Goal: Use online tool/utility: Utilize a website feature to perform a specific function

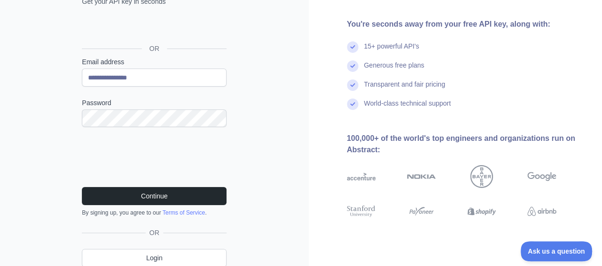
scroll to position [117, 0]
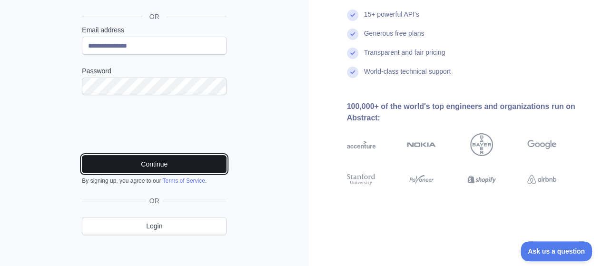
click at [172, 167] on button "Continue" at bounding box center [154, 164] width 145 height 18
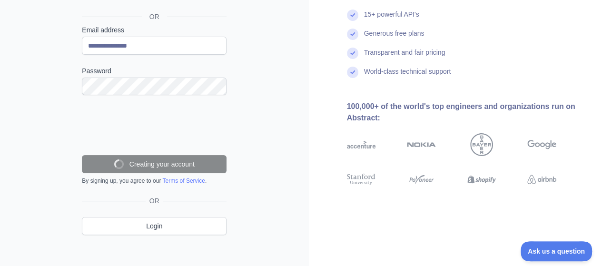
scroll to position [102, 0]
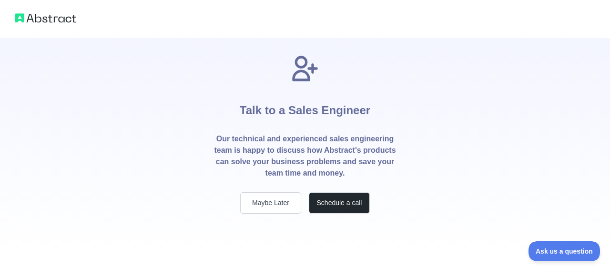
click at [303, 70] on icon at bounding box center [304, 68] width 23 height 23
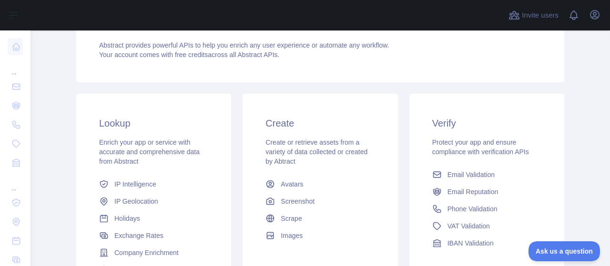
scroll to position [116, 0]
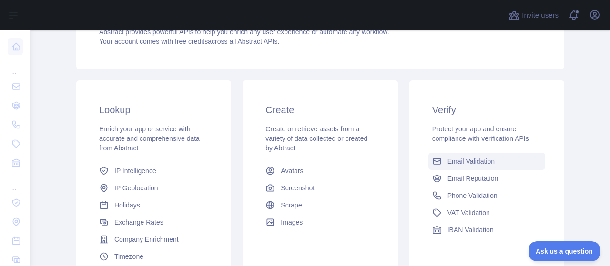
click at [462, 159] on span "Email Validation" at bounding box center [470, 162] width 47 height 10
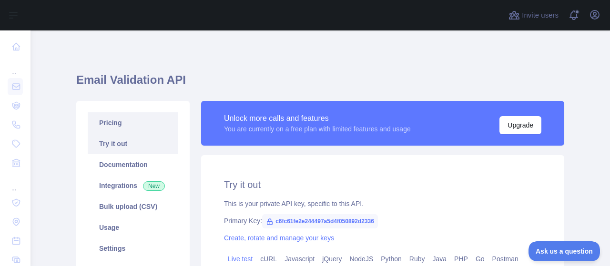
click at [103, 127] on link "Pricing" at bounding box center [133, 122] width 90 height 21
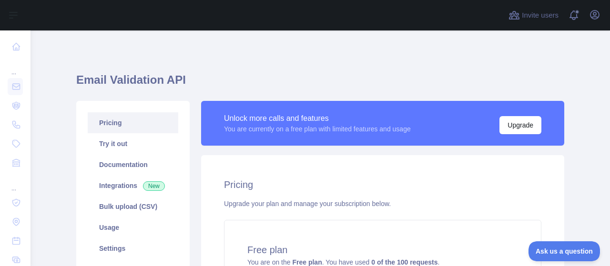
click at [155, 82] on h1 "Email Validation API" at bounding box center [320, 83] width 488 height 23
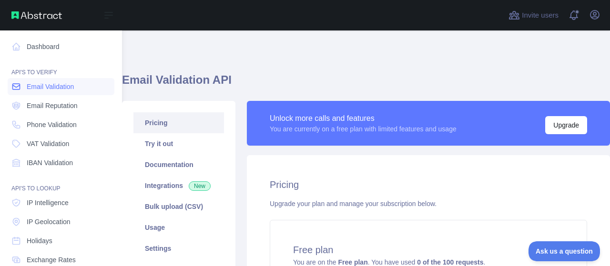
click at [30, 85] on span "Email Validation" at bounding box center [50, 87] width 47 height 10
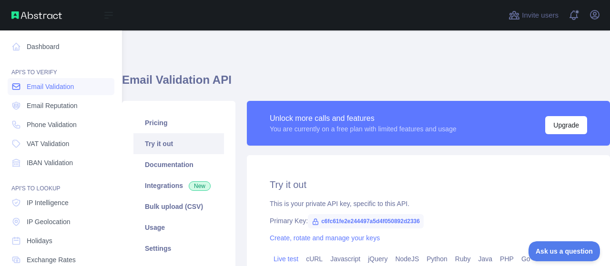
click at [45, 86] on span "Email Validation" at bounding box center [50, 87] width 47 height 10
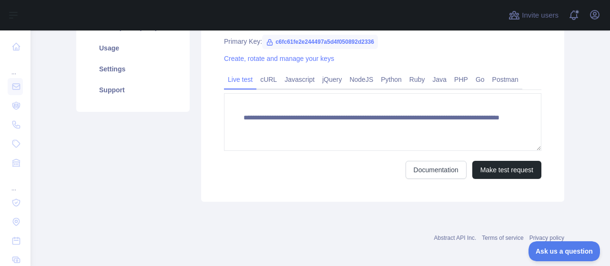
scroll to position [182, 0]
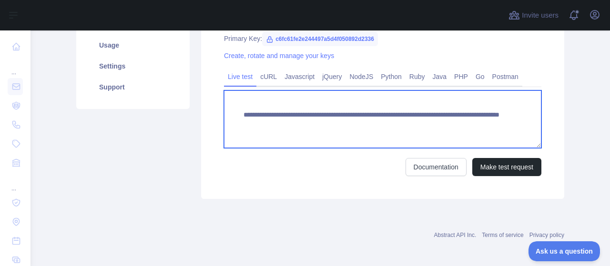
click at [296, 119] on textarea "**********" at bounding box center [382, 119] width 317 height 58
click at [452, 124] on textarea "**********" at bounding box center [382, 119] width 317 height 58
type textarea "**********"
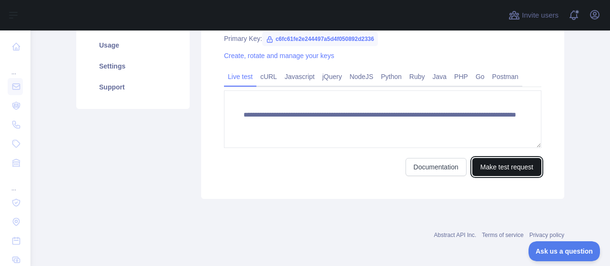
click at [491, 162] on button "Make test request" at bounding box center [506, 167] width 69 height 18
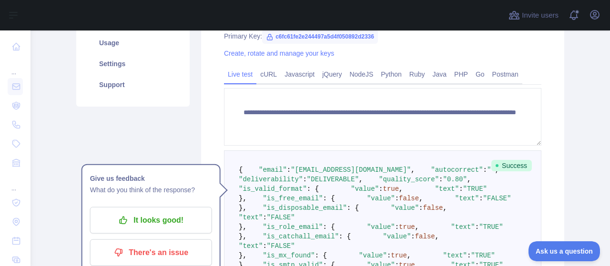
scroll to position [164, 0]
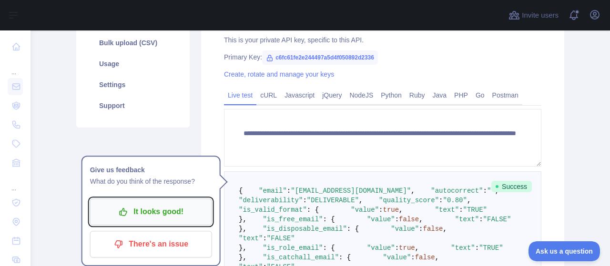
click at [170, 214] on p "It looks good!" at bounding box center [151, 212] width 108 height 16
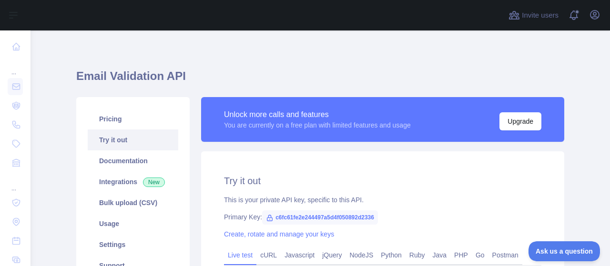
scroll to position [4, 0]
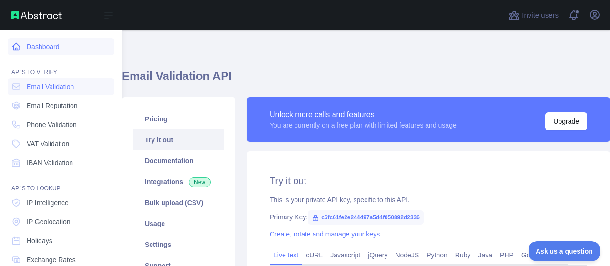
click at [21, 50] on link "Dashboard" at bounding box center [61, 46] width 107 height 17
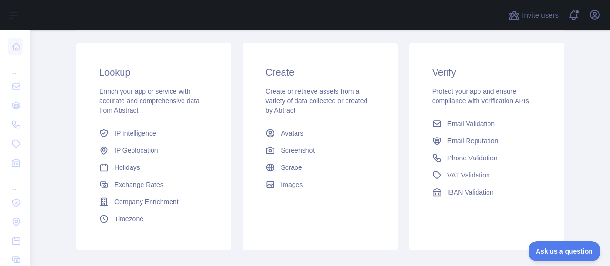
scroll to position [160, 0]
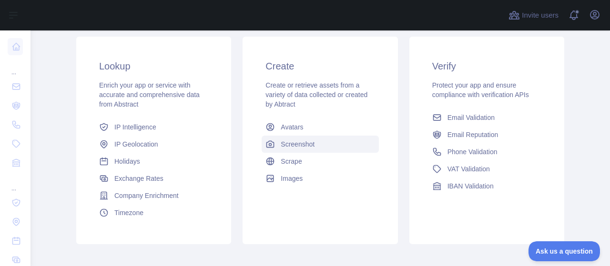
click at [294, 142] on span "Screenshot" at bounding box center [298, 145] width 34 height 10
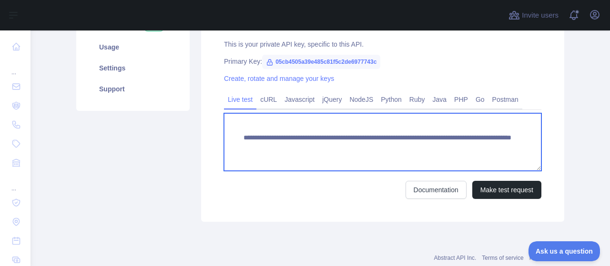
click at [507, 148] on textarea "**********" at bounding box center [382, 142] width 317 height 58
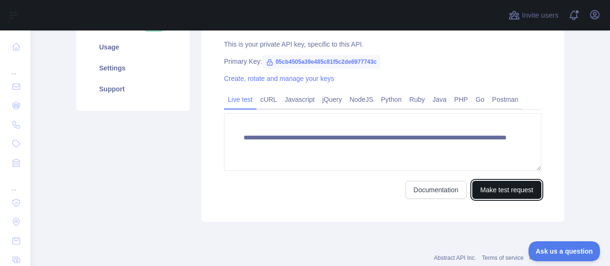
click at [512, 186] on button "Make test request" at bounding box center [506, 190] width 69 height 18
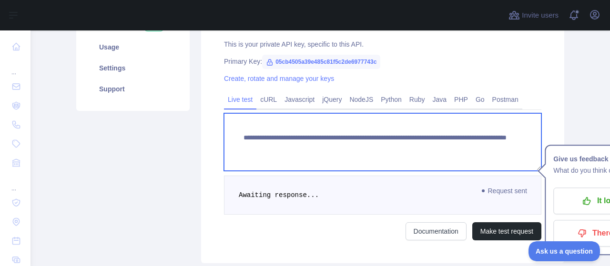
click at [501, 149] on textarea "**********" at bounding box center [382, 142] width 317 height 58
paste textarea "*****"
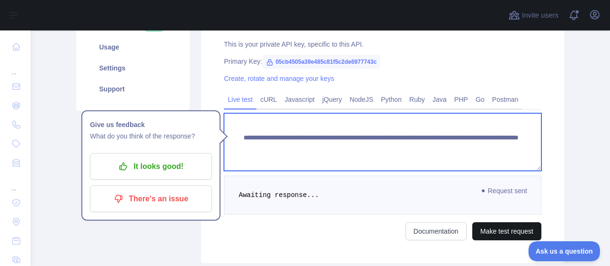
type textarea "**********"
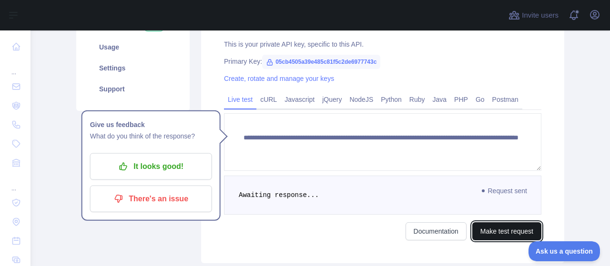
click at [490, 229] on button "Make test request" at bounding box center [506, 231] width 69 height 18
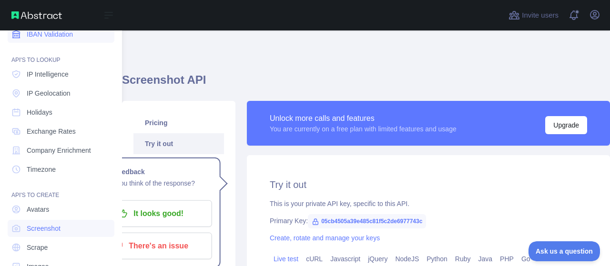
scroll to position [152, 0]
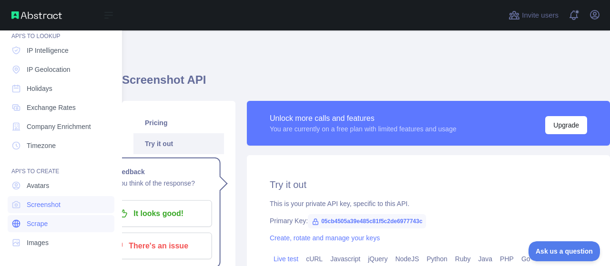
click at [31, 222] on span "Scrape" at bounding box center [37, 224] width 21 height 10
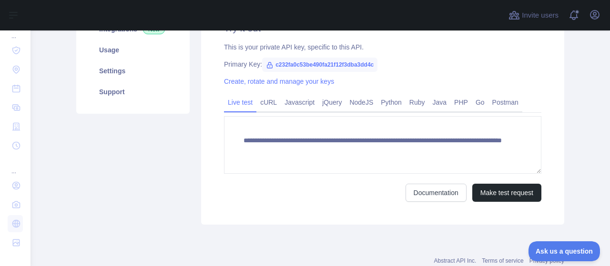
scroll to position [163, 0]
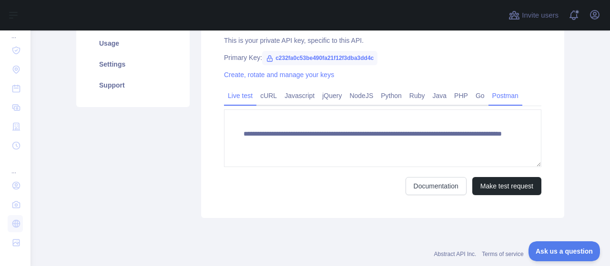
click at [496, 101] on link "Postman" at bounding box center [505, 95] width 34 height 15
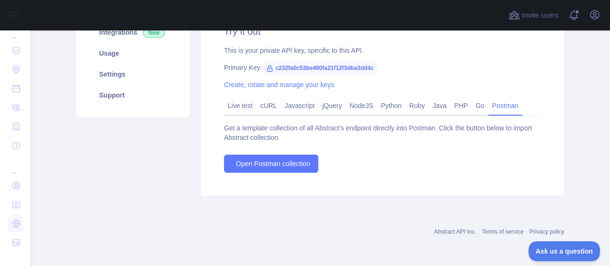
scroll to position [153, 0]
click at [262, 106] on link "cURL" at bounding box center [268, 106] width 24 height 15
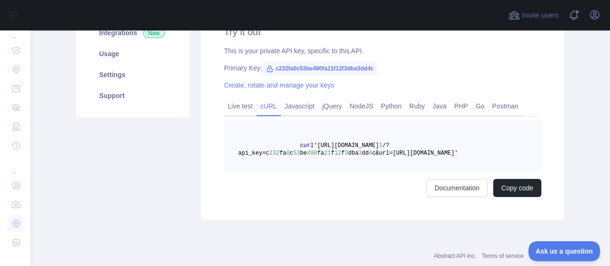
click at [262, 106] on link "cURL" at bounding box center [268, 106] width 24 height 15
click at [458, 155] on span "c&url=https://news.ycombinator.com'" at bounding box center [415, 153] width 86 height 7
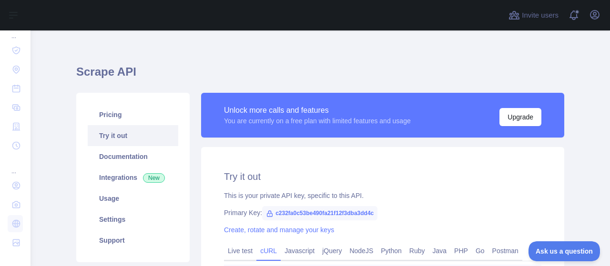
scroll to position [0, 0]
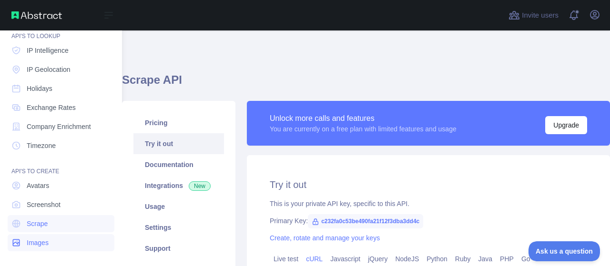
click at [38, 240] on span "Images" at bounding box center [38, 243] width 22 height 10
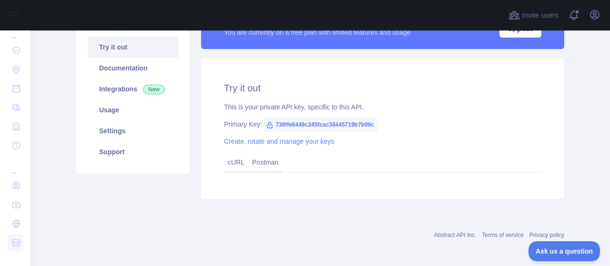
scroll to position [100, 0]
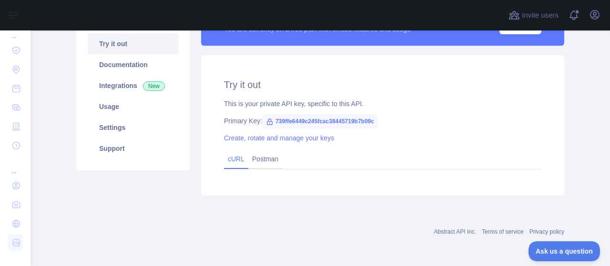
click at [232, 160] on link "cURL" at bounding box center [236, 159] width 17 height 8
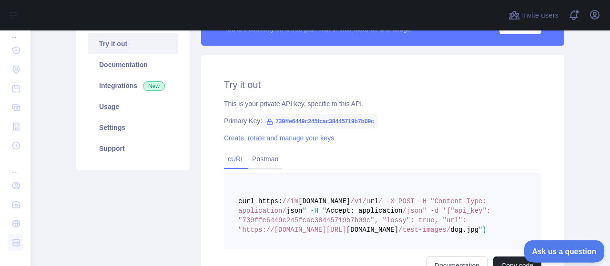
click at [553, 248] on span "Ask us a question" at bounding box center [558, 250] width 71 height 7
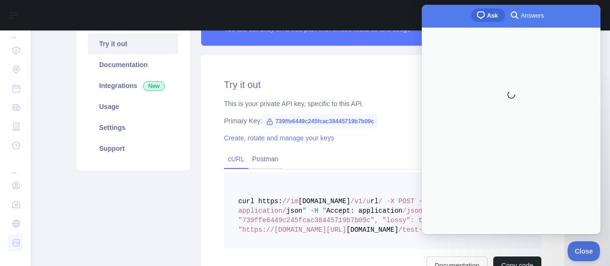
scroll to position [0, 0]
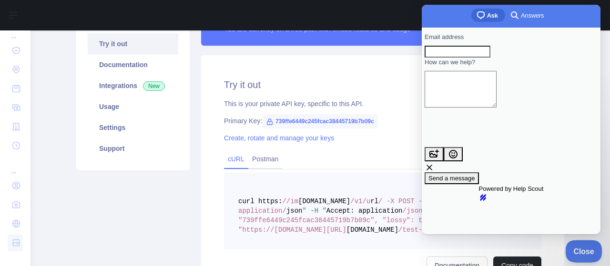
click at [577, 252] on span "Close" at bounding box center [581, 250] width 32 height 7
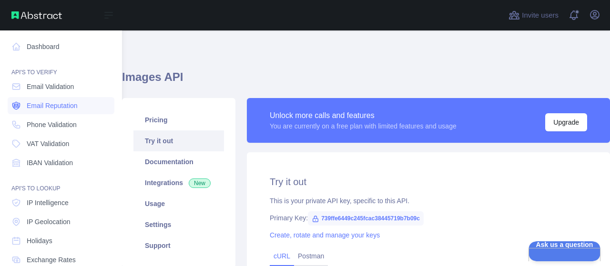
click at [60, 109] on span "Email Reputation" at bounding box center [52, 106] width 51 height 10
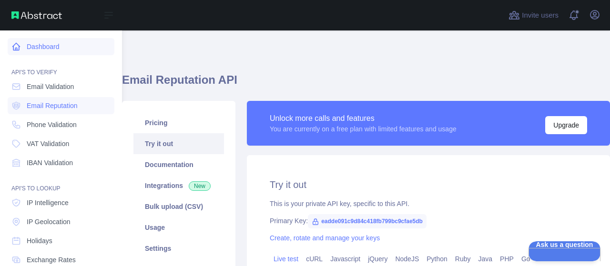
click at [24, 47] on link "Dashboard" at bounding box center [61, 46] width 107 height 17
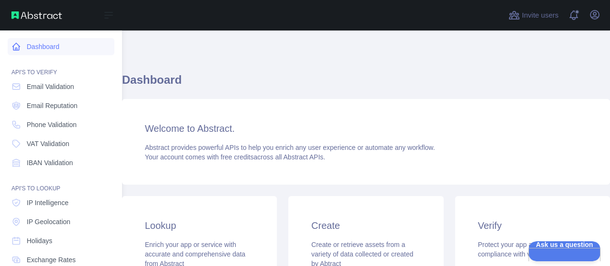
click at [24, 47] on link "Dashboard" at bounding box center [61, 46] width 107 height 17
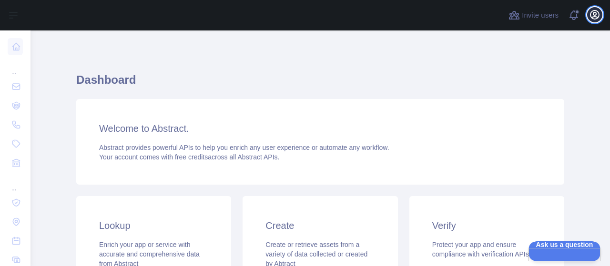
click at [593, 9] on button "Open user menu" at bounding box center [594, 14] width 15 height 15
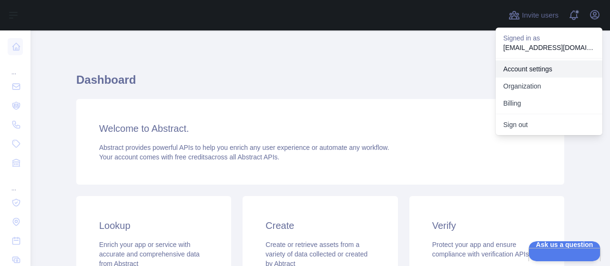
click at [540, 70] on link "Account settings" at bounding box center [548, 68] width 107 height 17
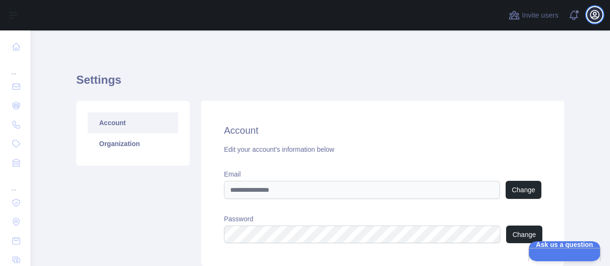
click at [592, 19] on icon "button" at bounding box center [594, 14] width 9 height 9
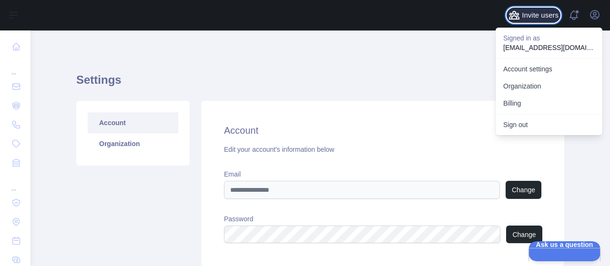
click at [520, 20] on icon at bounding box center [513, 15] width 11 height 11
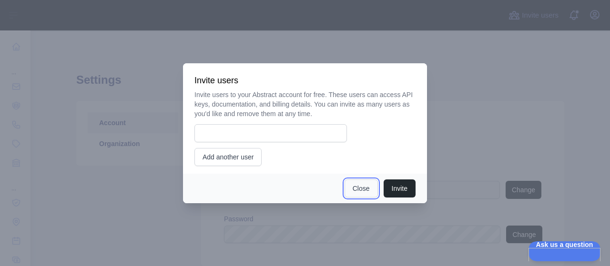
click at [356, 187] on button "Close" at bounding box center [360, 189] width 33 height 18
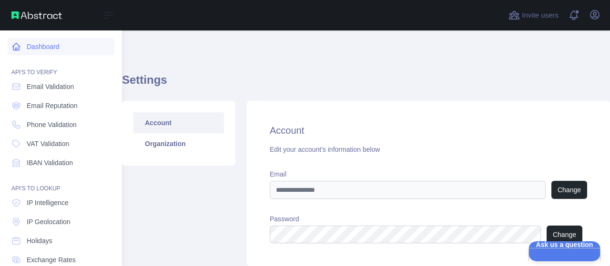
click at [50, 50] on link "Dashboard" at bounding box center [61, 46] width 107 height 17
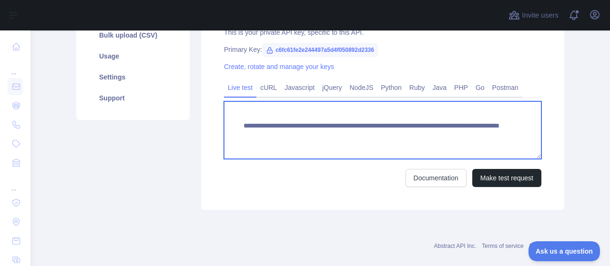
drag, startPoint x: 449, startPoint y: 140, endPoint x: 249, endPoint y: 124, distance: 200.6
click at [249, 124] on textarea "**********" at bounding box center [382, 130] width 317 height 58
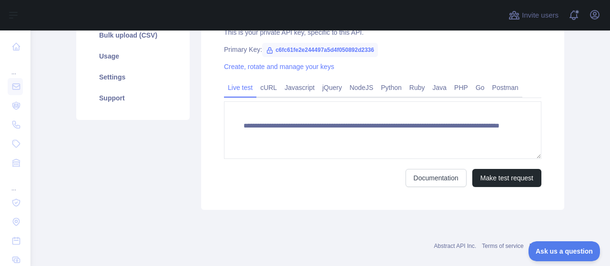
click at [255, 180] on div "Documentation Make test request" at bounding box center [382, 178] width 317 height 18
